Goal: Task Accomplishment & Management: Use online tool/utility

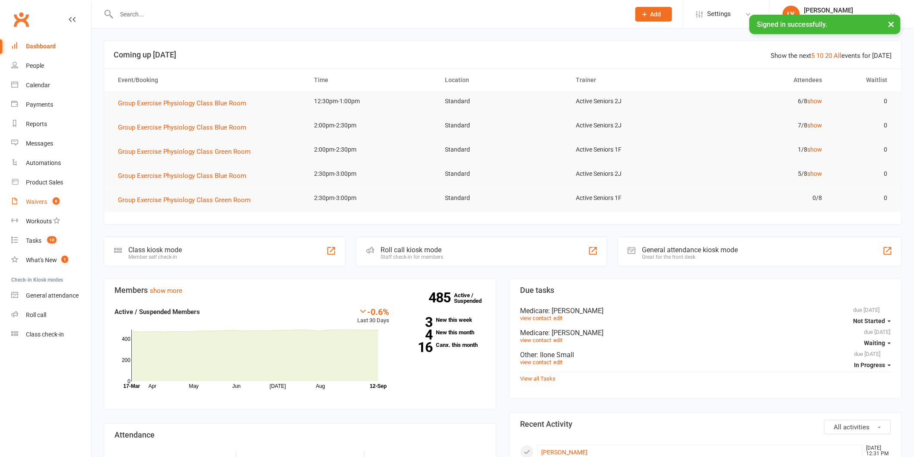
click at [48, 199] on link "Waivers 6" at bounding box center [51, 201] width 80 height 19
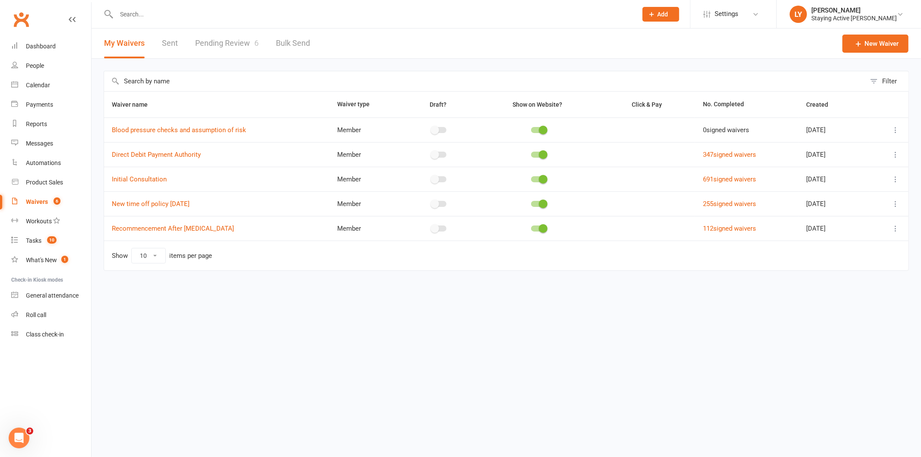
click at [221, 47] on link "Pending Review 6" at bounding box center [226, 43] width 63 height 30
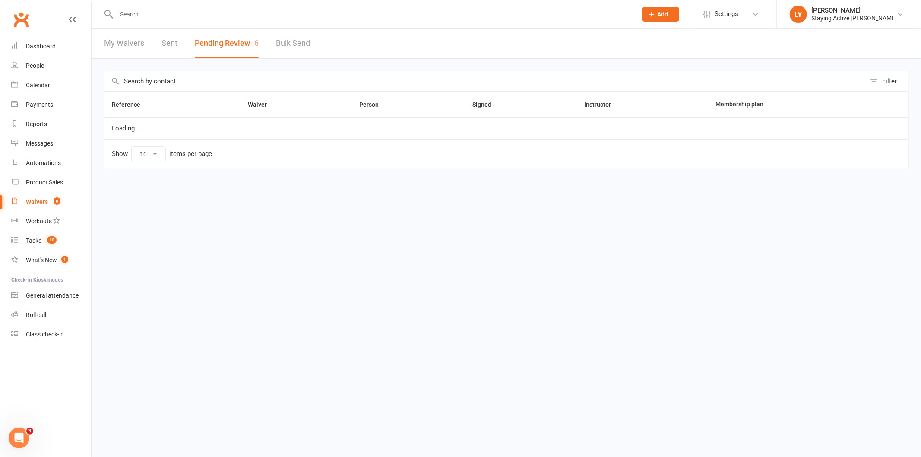
select select "25"
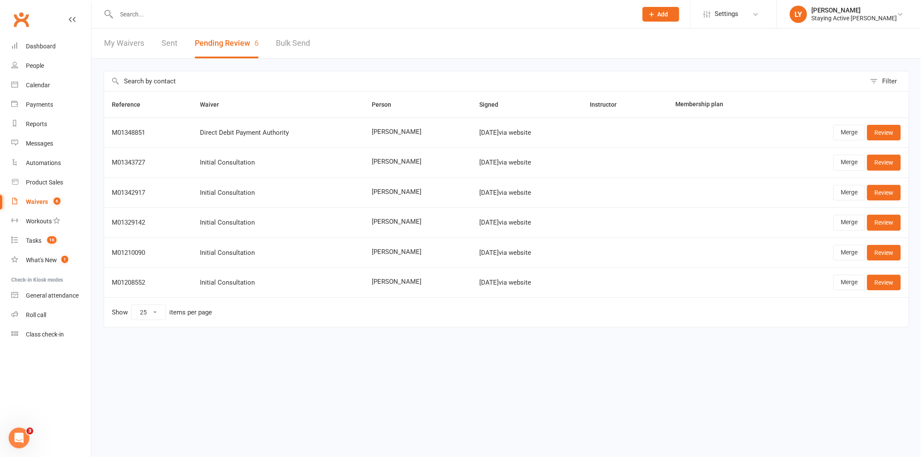
click at [171, 10] on input "text" at bounding box center [372, 14] width 517 height 12
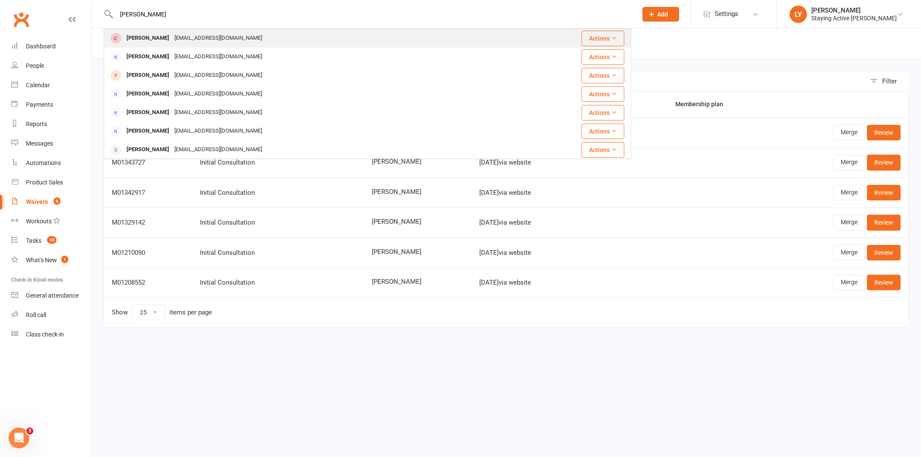
type input "[PERSON_NAME]"
click at [218, 37] on div "[EMAIL_ADDRESS][DOMAIN_NAME]" at bounding box center [218, 38] width 93 height 13
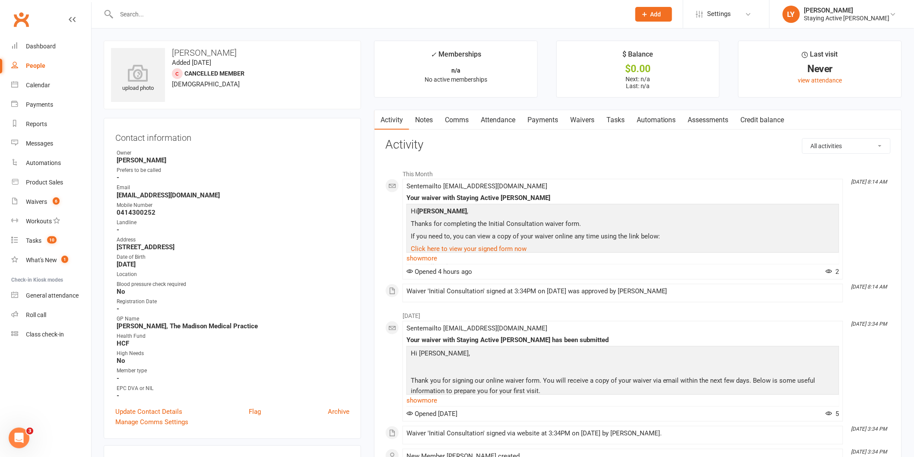
click at [583, 120] on link "Waivers" at bounding box center [582, 120] width 36 height 20
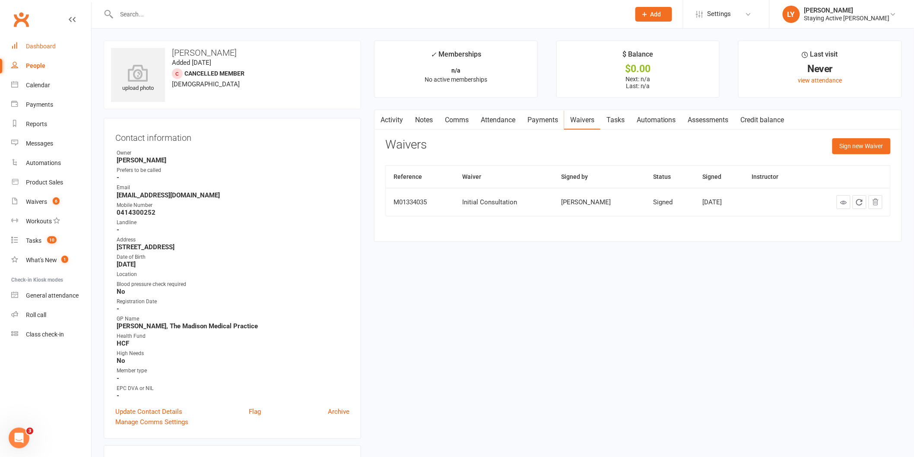
click at [42, 50] on link "Dashboard" at bounding box center [51, 46] width 80 height 19
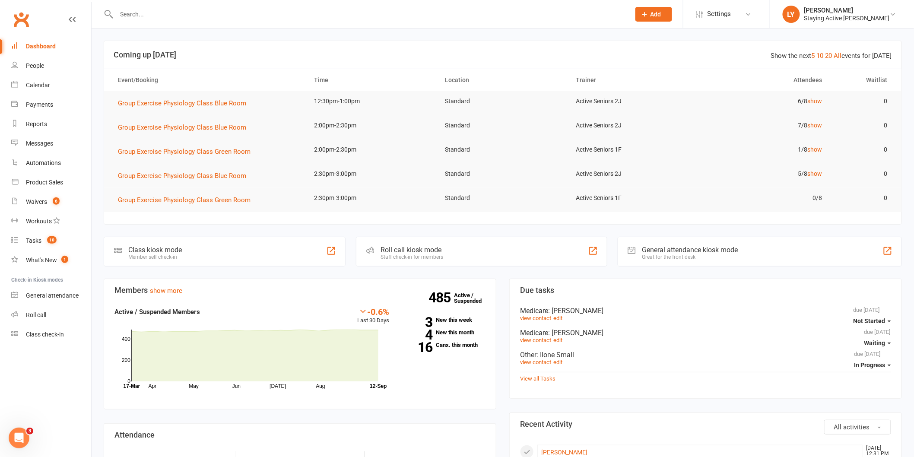
drag, startPoint x: 167, startPoint y: 16, endPoint x: 171, endPoint y: 1, distance: 14.9
click at [167, 15] on input "text" at bounding box center [369, 14] width 510 height 12
type input "[PERSON_NAME]"
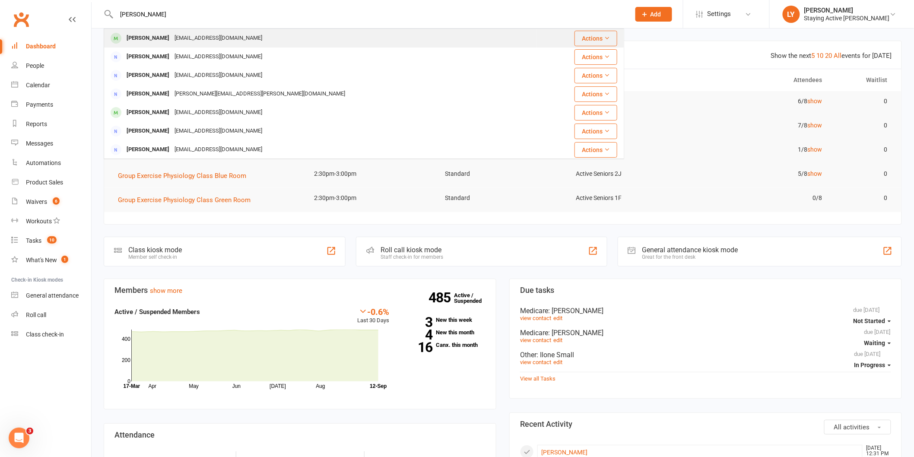
click at [206, 41] on div "[EMAIL_ADDRESS][DOMAIN_NAME]" at bounding box center [218, 38] width 93 height 13
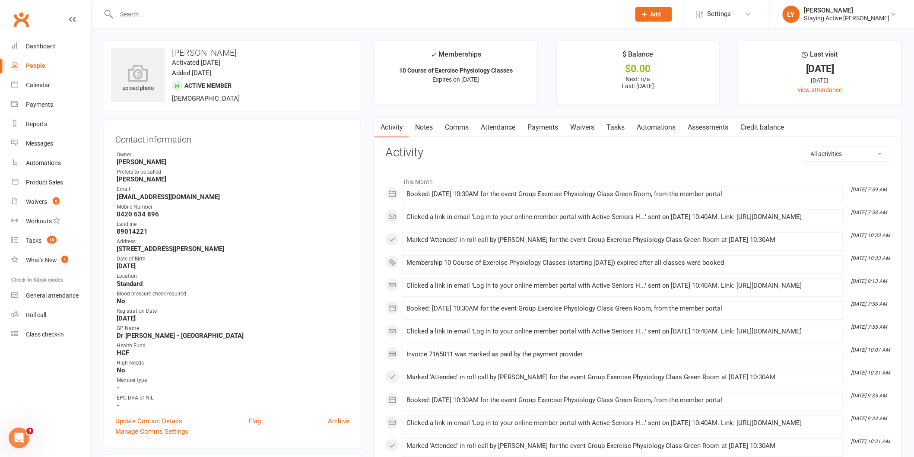
click at [707, 123] on link "Assessments" at bounding box center [708, 127] width 53 height 20
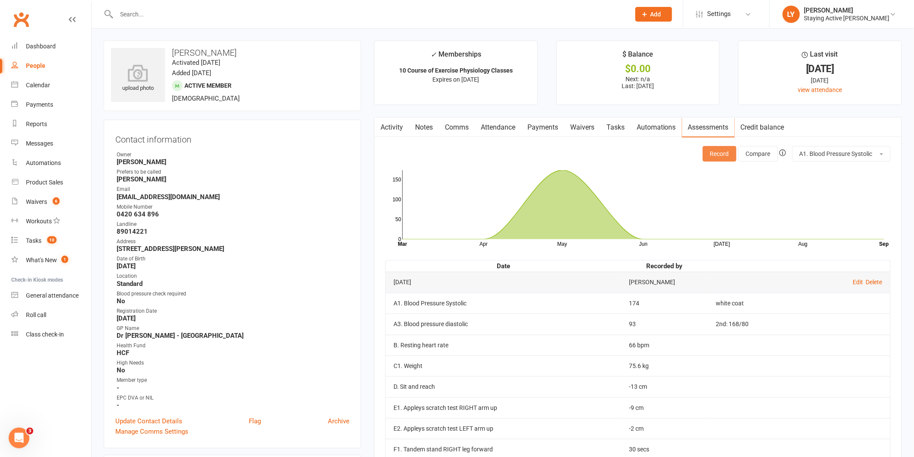
click at [724, 153] on button "Record" at bounding box center [719, 154] width 34 height 16
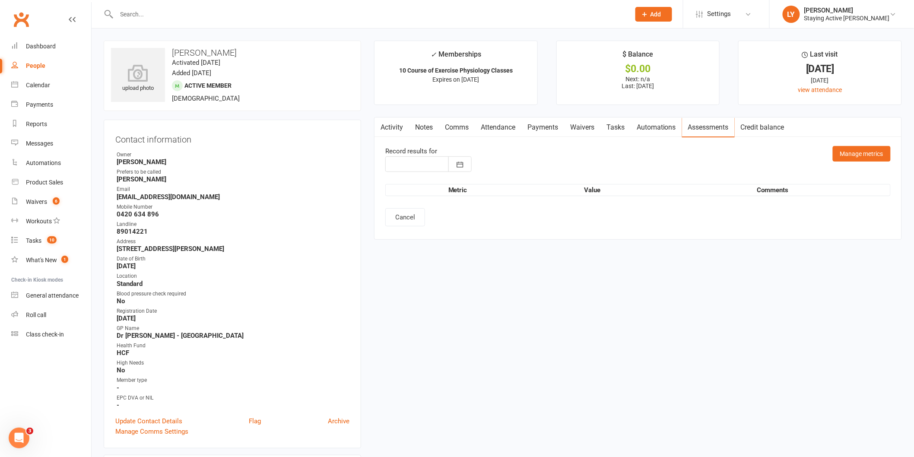
type input "[DATE]"
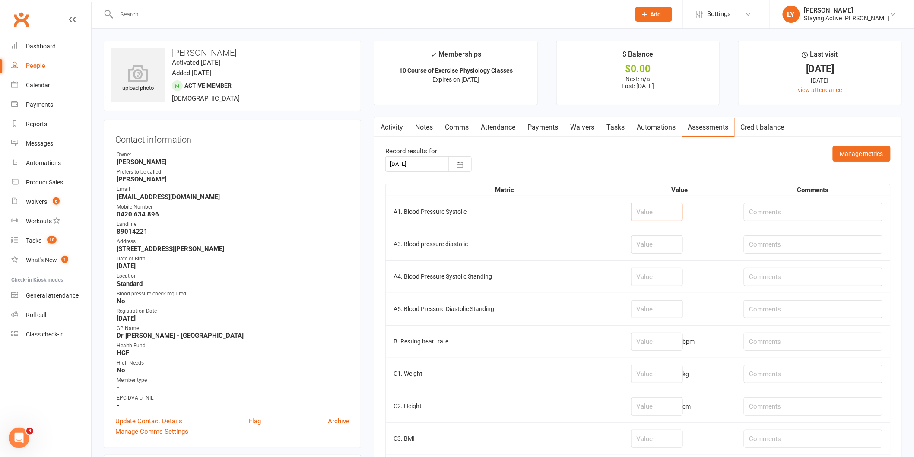
click at [649, 219] on input "number" at bounding box center [657, 212] width 52 height 18
type input "158"
type input "93"
type input "73"
click at [776, 202] on td at bounding box center [813, 212] width 154 height 32
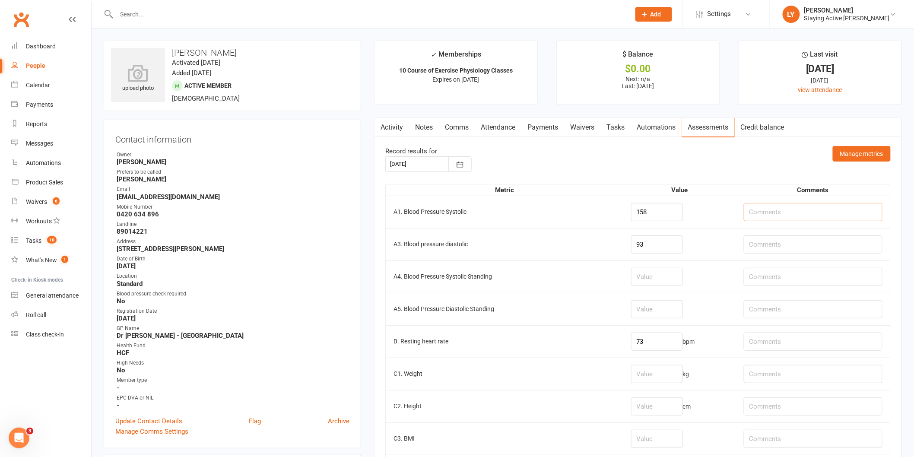
click at [782, 216] on input "text" at bounding box center [812, 212] width 139 height 18
type input "s"
type input "SpO2% 98"
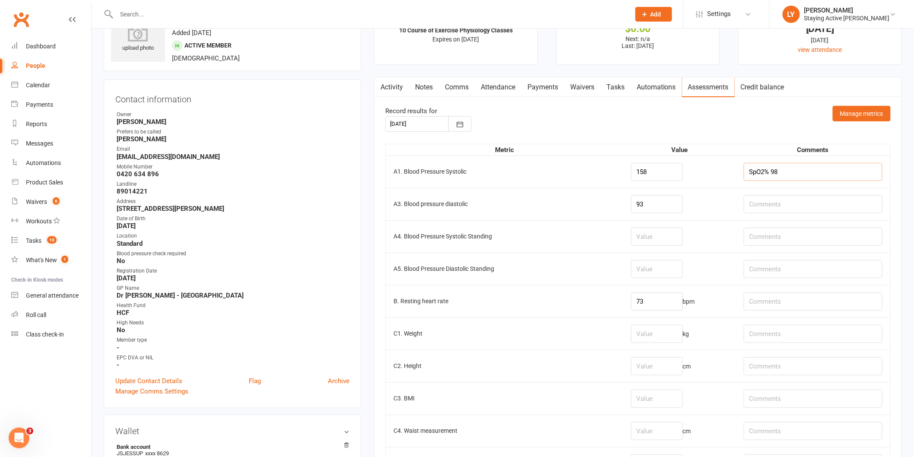
scroll to position [144, 0]
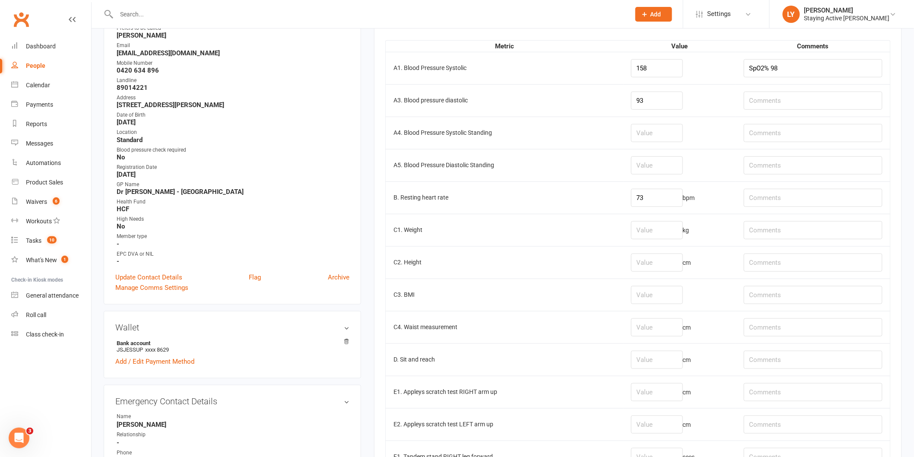
click at [626, 370] on td "cm" at bounding box center [679, 359] width 113 height 32
click at [640, 359] on input "number" at bounding box center [657, 360] width 52 height 18
type input "-15"
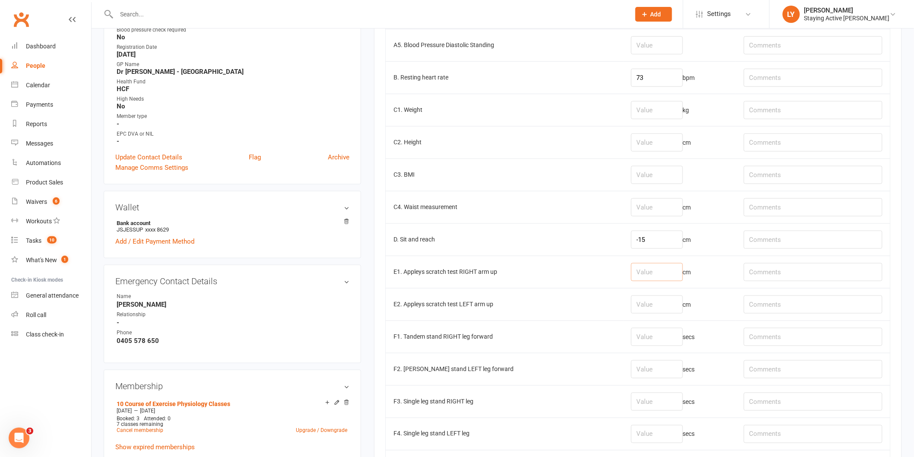
scroll to position [288, 0]
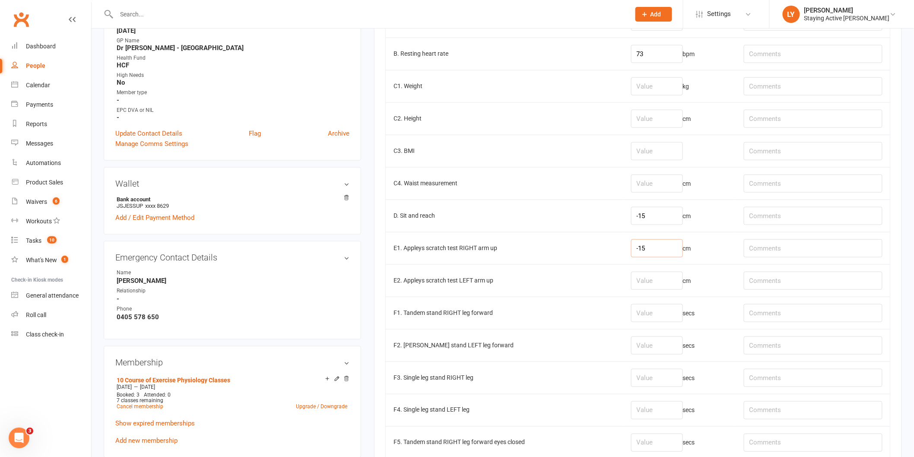
type input "-15"
type input "-3"
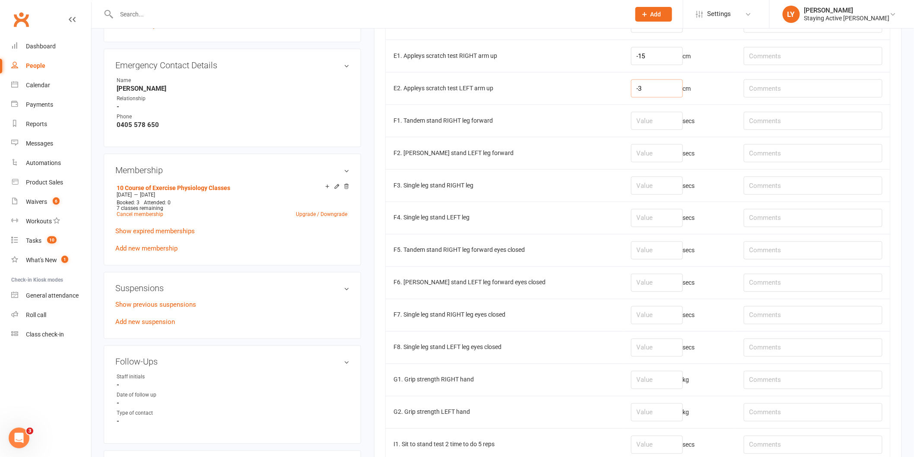
scroll to position [575, 0]
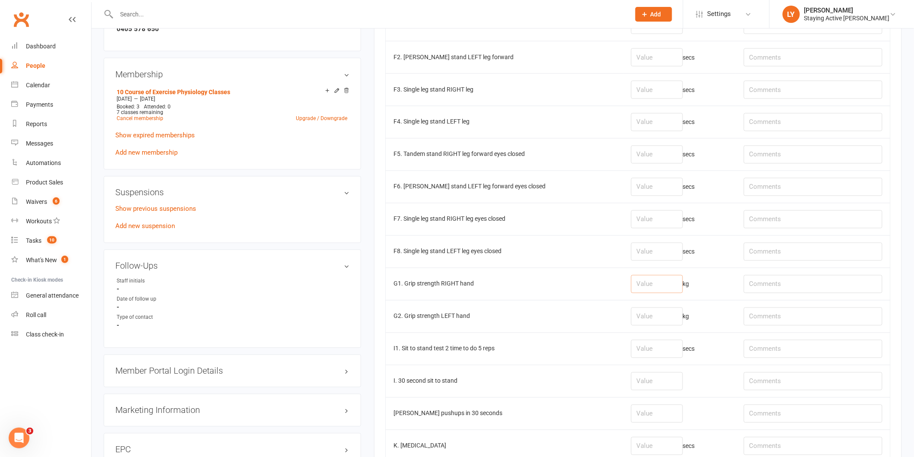
click at [642, 284] on input "number" at bounding box center [657, 284] width 52 height 18
type input "22.5"
type input "16.9"
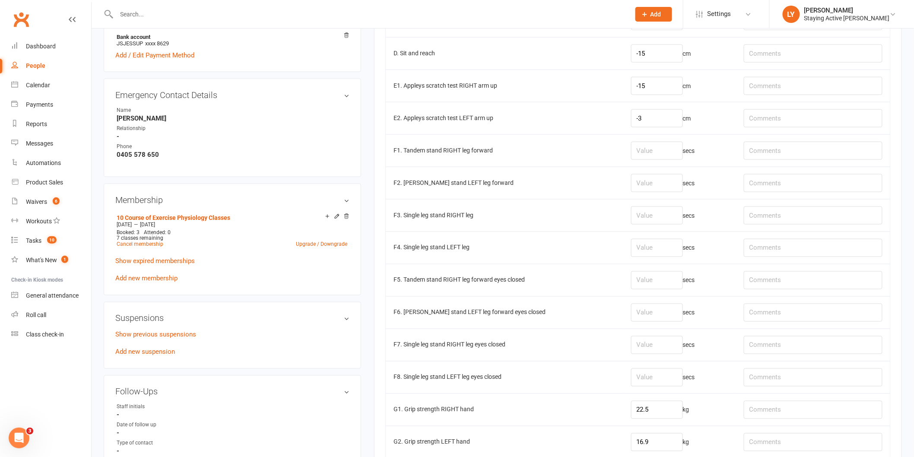
scroll to position [480, 0]
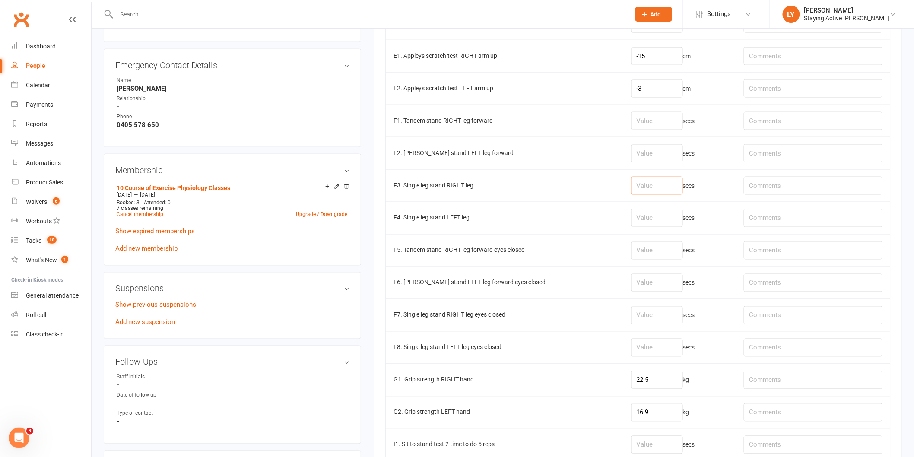
click at [637, 188] on input "number" at bounding box center [657, 186] width 52 height 18
type input "7"
click at [649, 227] on input "number" at bounding box center [657, 218] width 52 height 18
type input "3"
drag, startPoint x: 643, startPoint y: 182, endPoint x: 601, endPoint y: 183, distance: 42.8
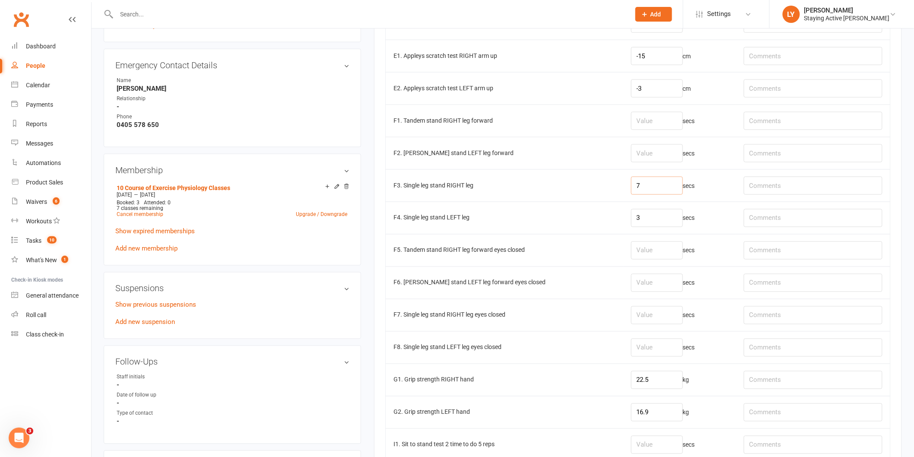
click at [601, 183] on tr "F3. Single leg stand RIGHT leg 7 secs" at bounding box center [638, 185] width 504 height 32
type input "3"
drag, startPoint x: 644, startPoint y: 216, endPoint x: 610, endPoint y: 218, distance: 33.7
click at [610, 218] on tr "F4. Single leg stand LEFT leg 3 secs" at bounding box center [638, 218] width 504 height 32
type input "7"
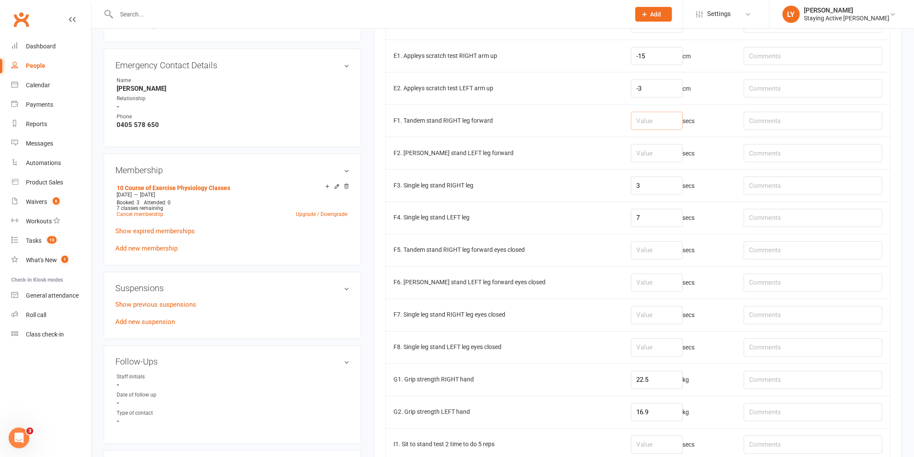
click at [653, 121] on input "number" at bounding box center [657, 121] width 52 height 18
type input "30"
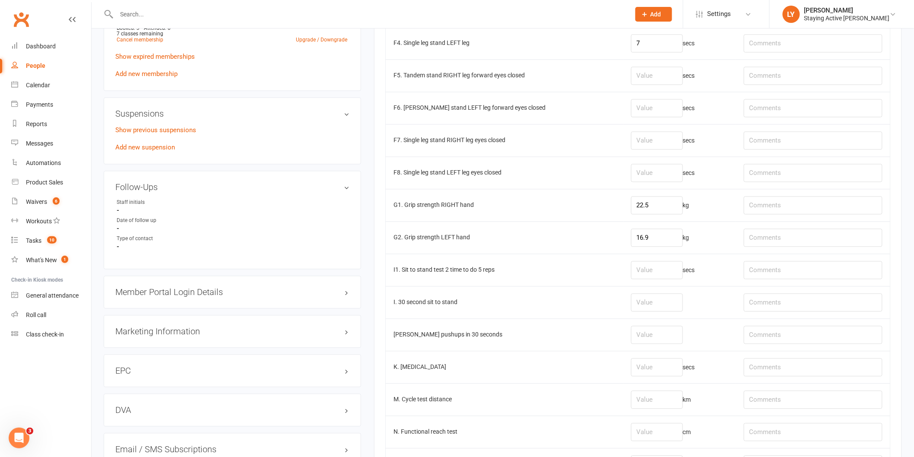
scroll to position [671, 0]
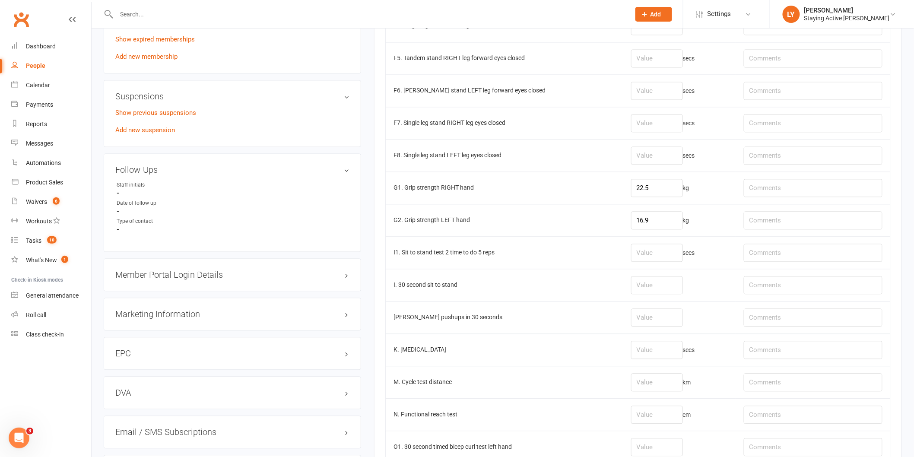
type input "11.9"
click at [645, 285] on input "number" at bounding box center [657, 285] width 52 height 18
type input "13"
click at [758, 277] on td at bounding box center [813, 285] width 154 height 32
click at [761, 288] on input "text" at bounding box center [812, 285] width 139 height 18
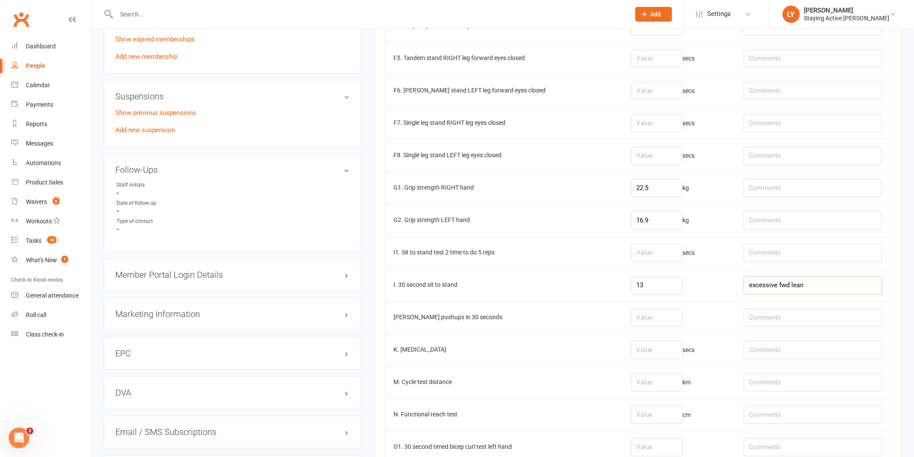
type input "excessive fwd lean"
click at [651, 318] on input "number" at bounding box center [657, 318] width 52 height 18
type input "15"
paste input "lots of body movement, [MEDICAL_DATA] arch"
type input "lots of body movement, [MEDICAL_DATA] arch"
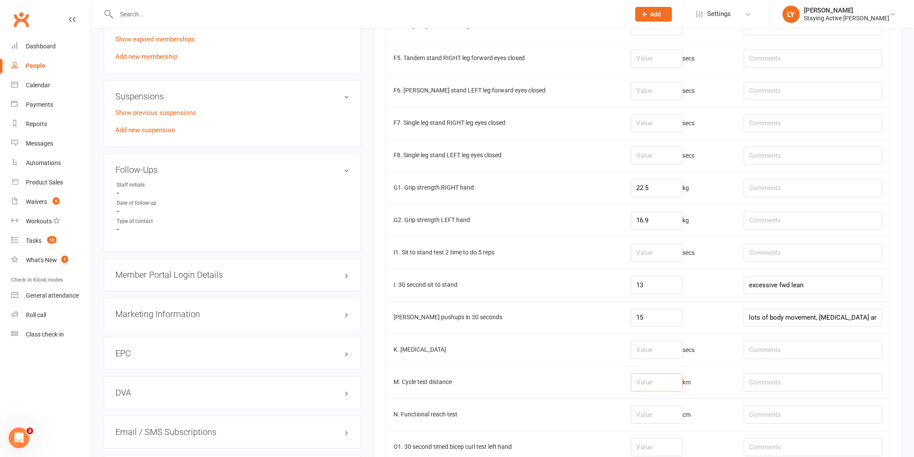
click at [653, 378] on input "number" at bounding box center [657, 382] width 52 height 18
type input "1.01"
type input "level 3"
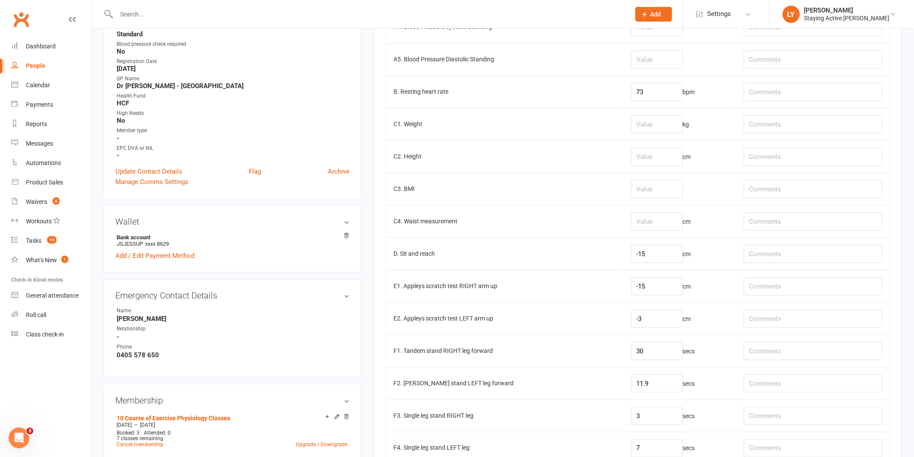
scroll to position [192, 0]
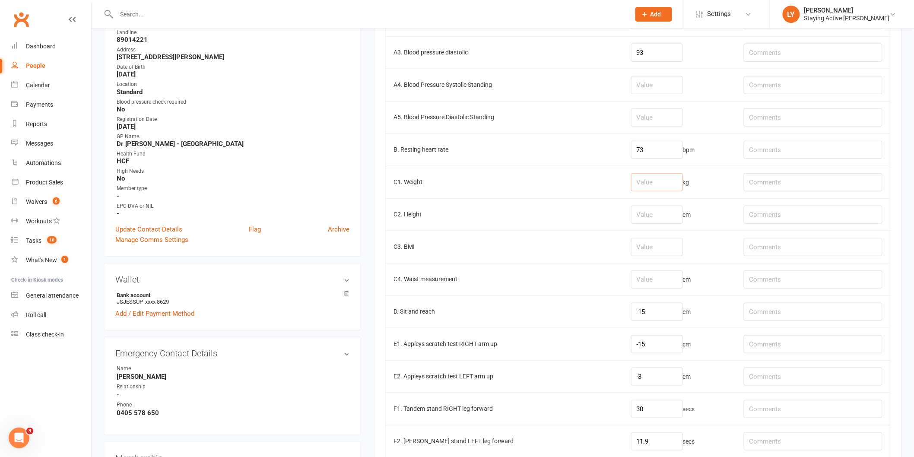
click at [632, 177] on input "number" at bounding box center [657, 182] width 52 height 18
type input "76.65"
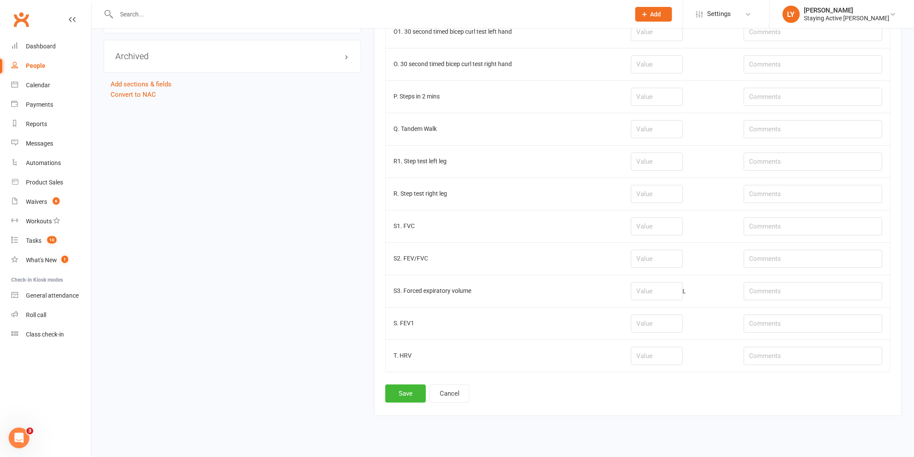
scroll to position [1105, 0]
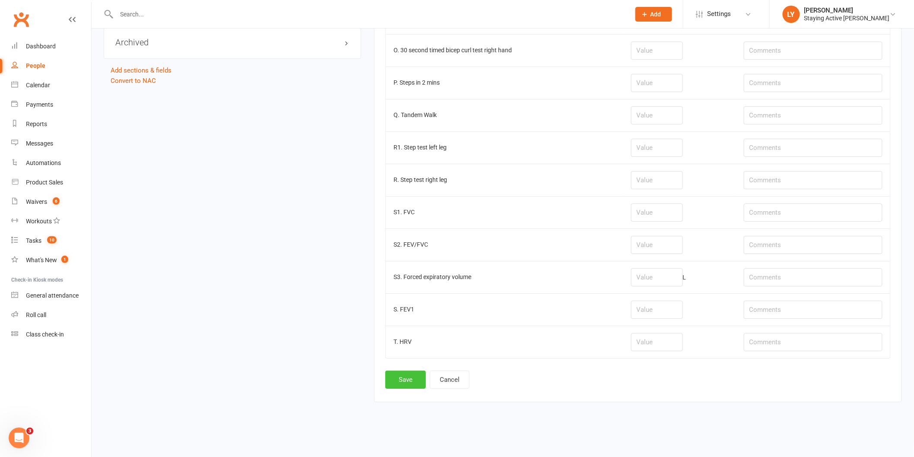
click at [409, 378] on button "Save" at bounding box center [405, 379] width 41 height 18
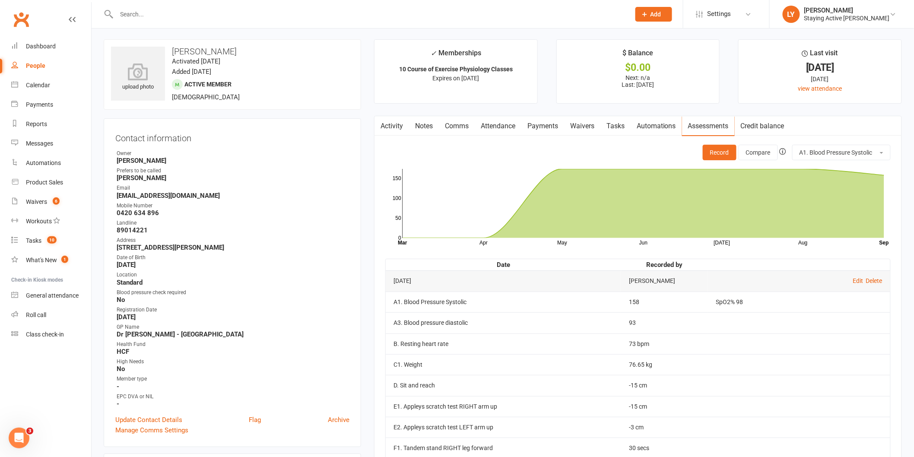
scroll to position [0, 0]
